Goal: Task Accomplishment & Management: Manage account settings

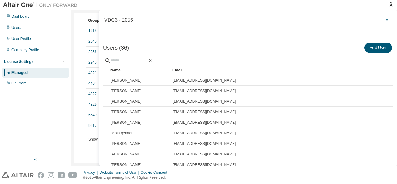
click at [385, 18] on icon "button" at bounding box center [387, 19] width 4 height 5
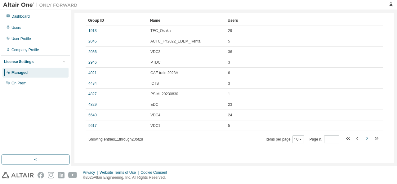
click at [363, 137] on icon "button" at bounding box center [366, 138] width 7 height 7
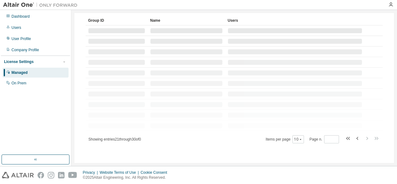
scroll to position [38, 0]
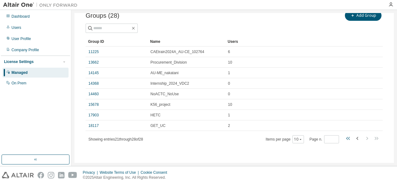
click at [346, 138] on icon "button" at bounding box center [347, 138] width 2 height 3
type input "*"
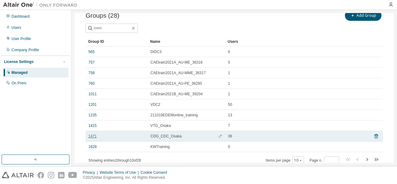
click at [96, 135] on link "1471" at bounding box center [92, 136] width 8 height 5
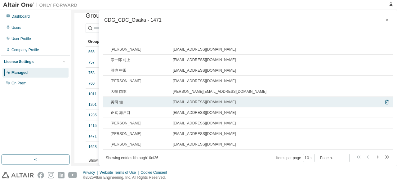
scroll to position [95, 0]
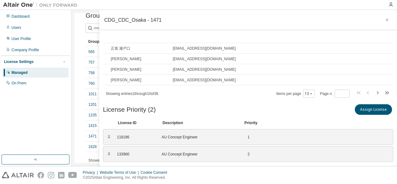
click at [374, 90] on icon "button" at bounding box center [377, 92] width 7 height 7
type input "*"
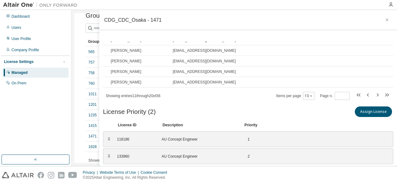
scroll to position [0, 0]
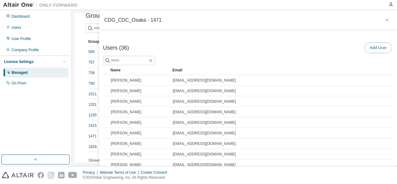
click at [370, 45] on button "Add User" at bounding box center [379, 48] width 28 height 11
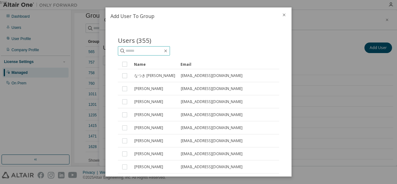
click at [152, 47] on span at bounding box center [144, 50] width 52 height 9
click at [152, 50] on input "text" at bounding box center [144, 51] width 37 height 6
type input "********"
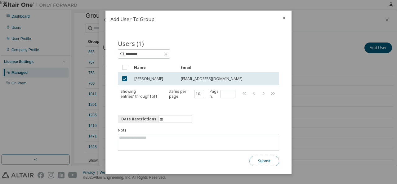
click at [270, 158] on button "Submit" at bounding box center [265, 161] width 30 height 11
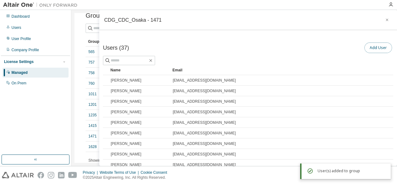
click at [367, 47] on button "Add User" at bounding box center [379, 48] width 28 height 11
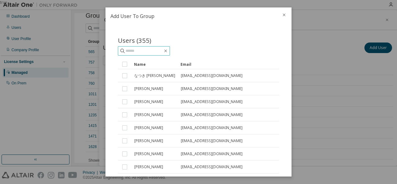
click at [149, 49] on input "text" at bounding box center [144, 51] width 37 height 6
type input "*****"
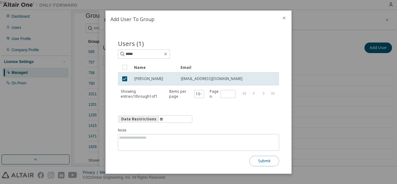
click at [266, 160] on button "Submit" at bounding box center [265, 161] width 30 height 11
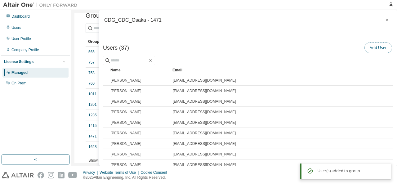
click at [372, 45] on button "Add User" at bounding box center [379, 48] width 28 height 11
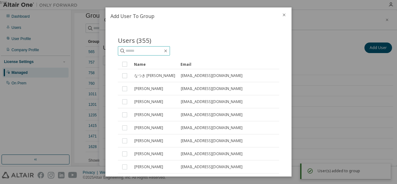
click at [154, 49] on input "text" at bounding box center [144, 51] width 37 height 6
type input "*******"
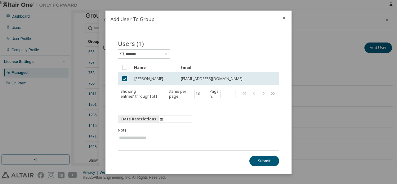
click at [270, 155] on div "Date Restrictions Note Submit" at bounding box center [198, 140] width 161 height 51
click at [271, 158] on button "Submit" at bounding box center [265, 161] width 30 height 11
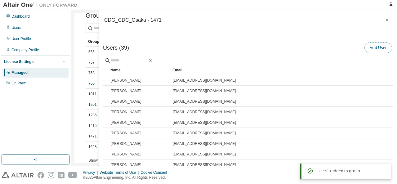
click at [379, 45] on button "Add User" at bounding box center [379, 48] width 28 height 11
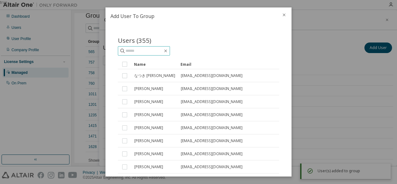
click at [138, 49] on input "text" at bounding box center [144, 51] width 37 height 6
type input "*****"
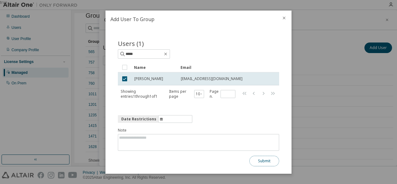
click at [265, 159] on button "Submit" at bounding box center [265, 161] width 30 height 11
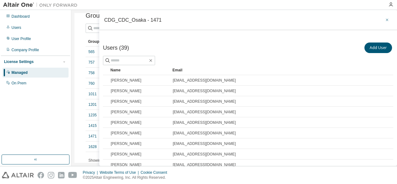
click at [386, 17] on icon "button" at bounding box center [387, 19] width 4 height 5
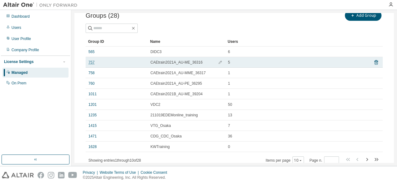
click at [92, 63] on link "757" at bounding box center [91, 62] width 6 height 5
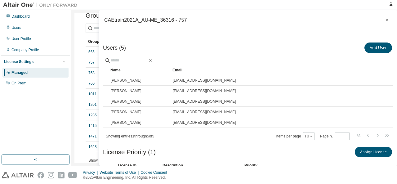
click at [385, 20] on icon "button" at bounding box center [387, 19] width 4 height 5
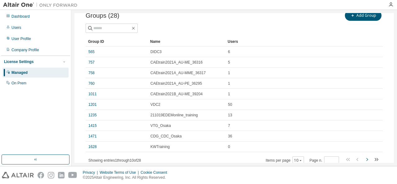
click at [366, 161] on icon "button" at bounding box center [366, 159] width 7 height 7
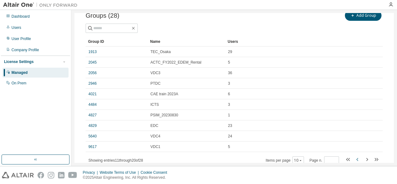
click at [354, 160] on icon "button" at bounding box center [357, 159] width 7 height 7
type input "*"
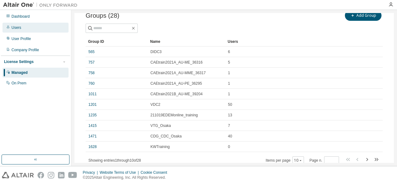
click at [30, 31] on div "Users" at bounding box center [35, 28] width 66 height 10
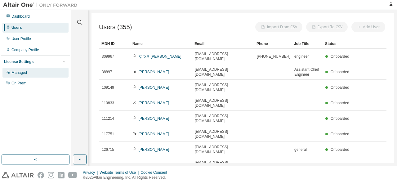
click at [26, 73] on div "Managed" at bounding box center [19, 72] width 16 height 5
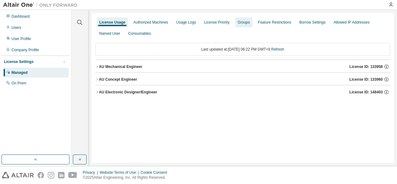
click at [241, 25] on div "Groups" at bounding box center [243, 22] width 17 height 10
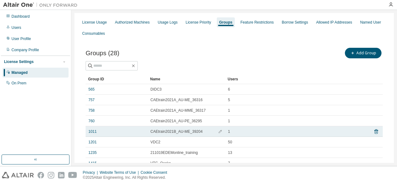
scroll to position [59, 0]
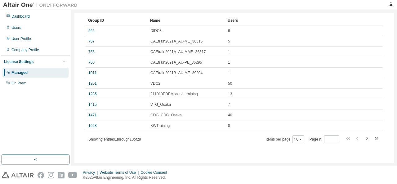
click at [276, 180] on div "Privacy Website Terms of Use Cookie Consent © 2025 Altair Engineering, Inc. All…" at bounding box center [198, 175] width 397 height 18
